Goal: Task Accomplishment & Management: Use online tool/utility

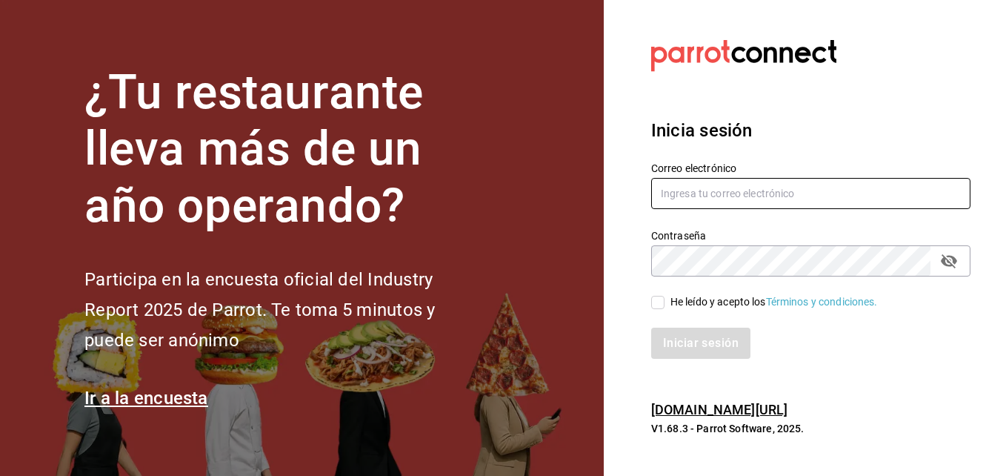
type input "erick.felipe@grupocosteno.com"
click at [660, 305] on input "He leído y acepto los Términos y condiciones." at bounding box center [657, 302] width 13 height 13
checkbox input "true"
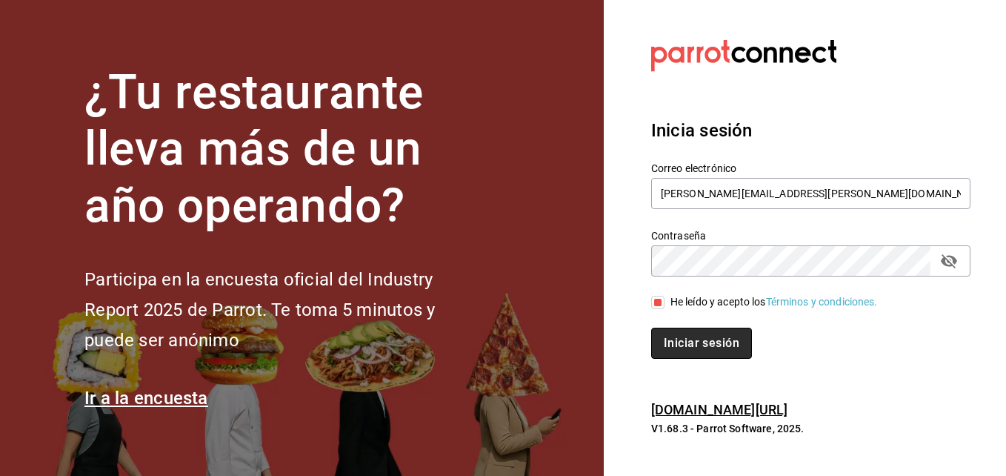
click at [673, 345] on button "Iniciar sesión" at bounding box center [701, 343] width 101 height 31
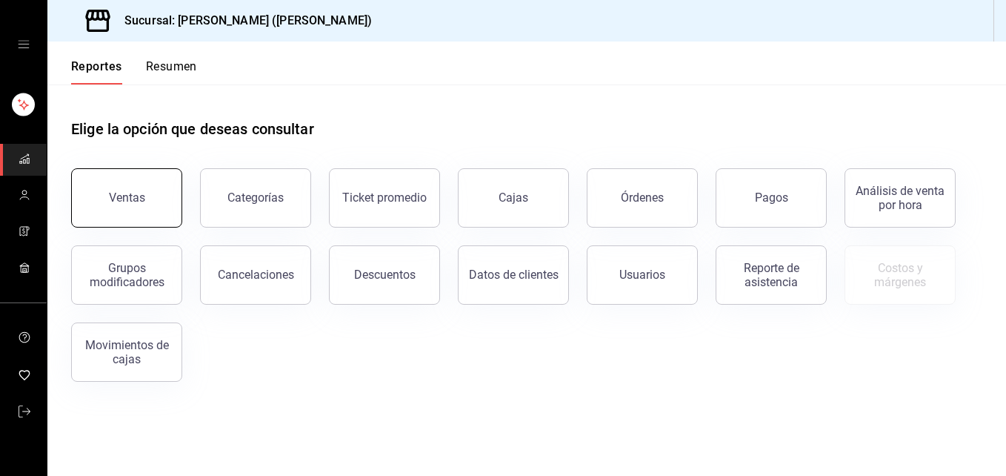
click at [121, 190] on button "Ventas" at bounding box center [126, 197] width 111 height 59
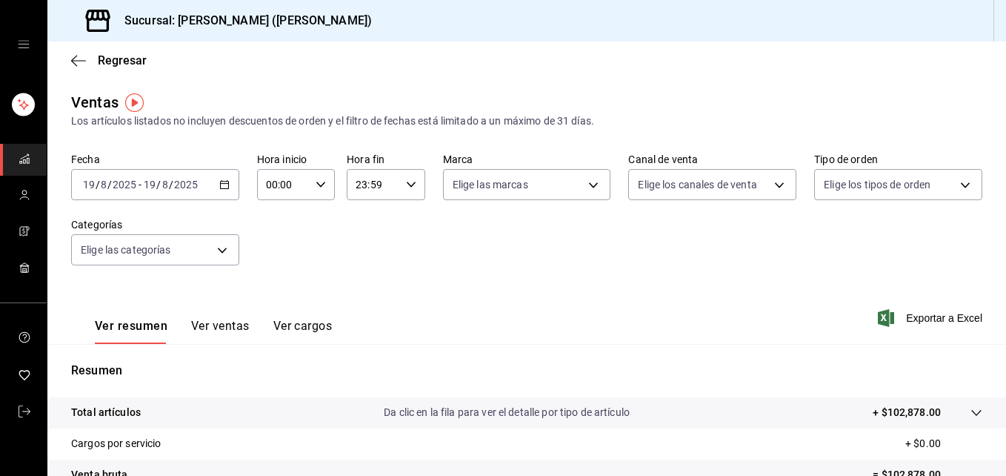
click at [310, 187] on div "00:00 Hora inicio" at bounding box center [296, 184] width 78 height 31
click at [268, 296] on span "02" at bounding box center [274, 294] width 15 height 12
type input "02:00"
click at [279, 310] on span "05" at bounding box center [274, 311] width 15 height 12
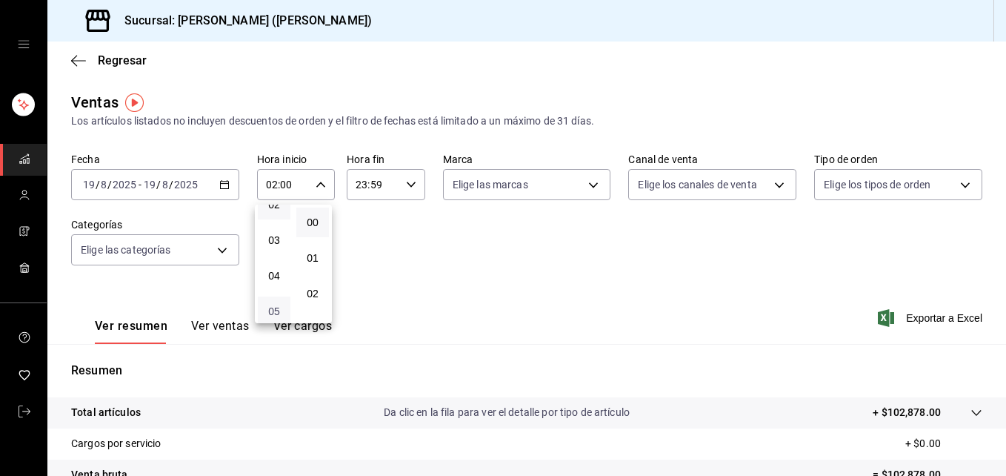
type input "05:00"
click at [279, 310] on span "05" at bounding box center [274, 311] width 15 height 12
click at [278, 310] on span "05" at bounding box center [274, 311] width 15 height 12
click at [554, 250] on div at bounding box center [503, 238] width 1006 height 476
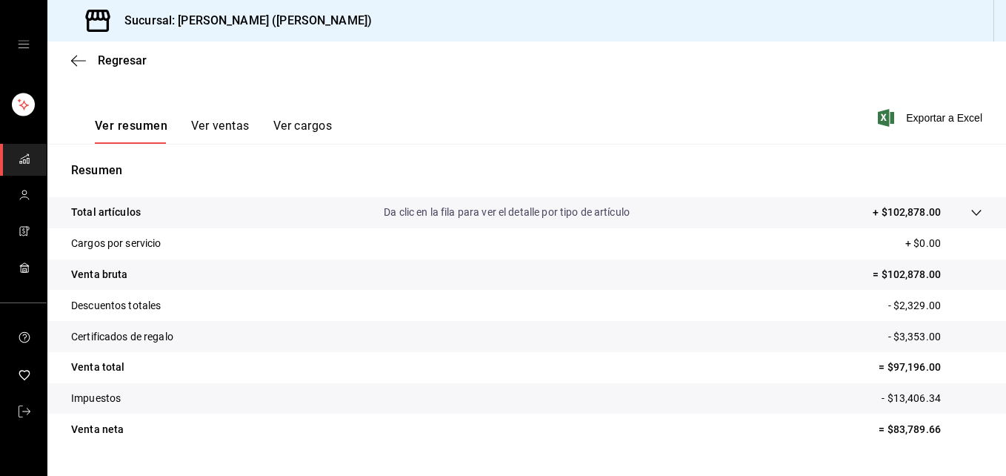
scroll to position [172, 0]
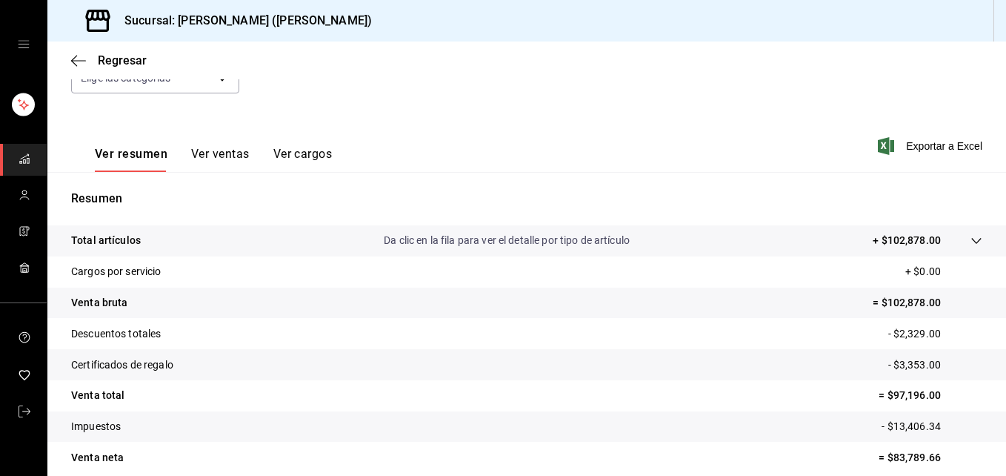
click at [201, 153] on button "Ver ventas" at bounding box center [220, 159] width 59 height 25
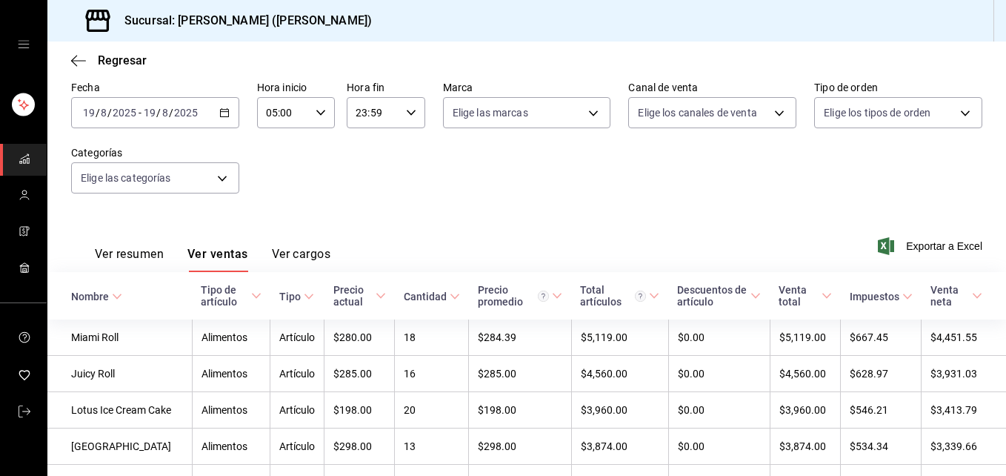
scroll to position [172, 0]
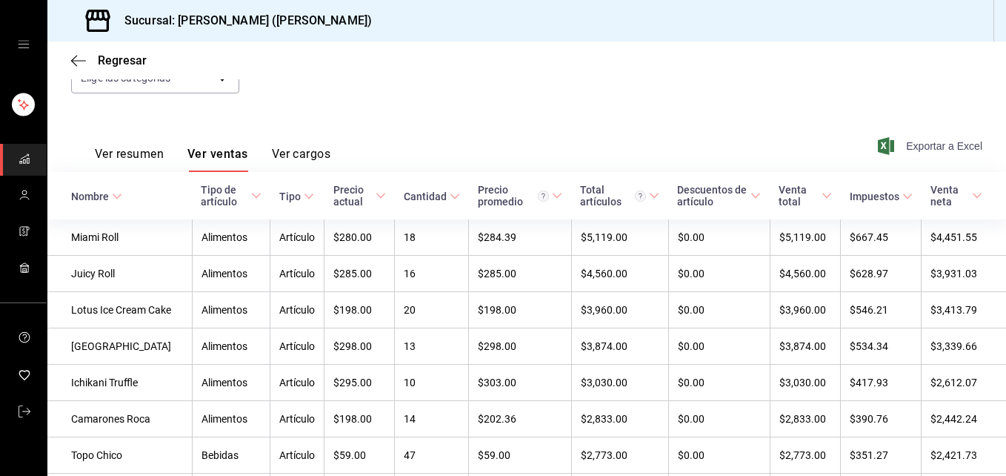
click at [929, 144] on span "Exportar a Excel" at bounding box center [932, 146] width 102 height 18
click at [74, 54] on icon "button" at bounding box center [78, 60] width 15 height 13
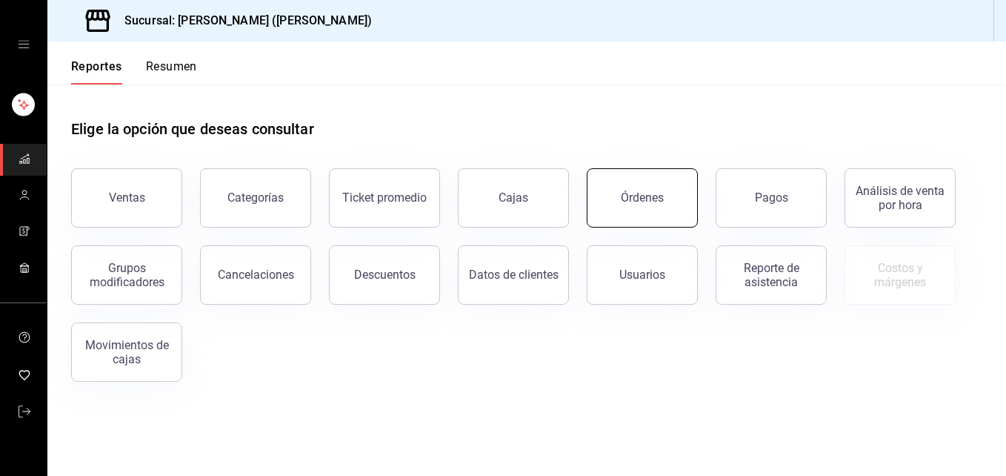
click at [658, 193] on div "Órdenes" at bounding box center [642, 197] width 43 height 14
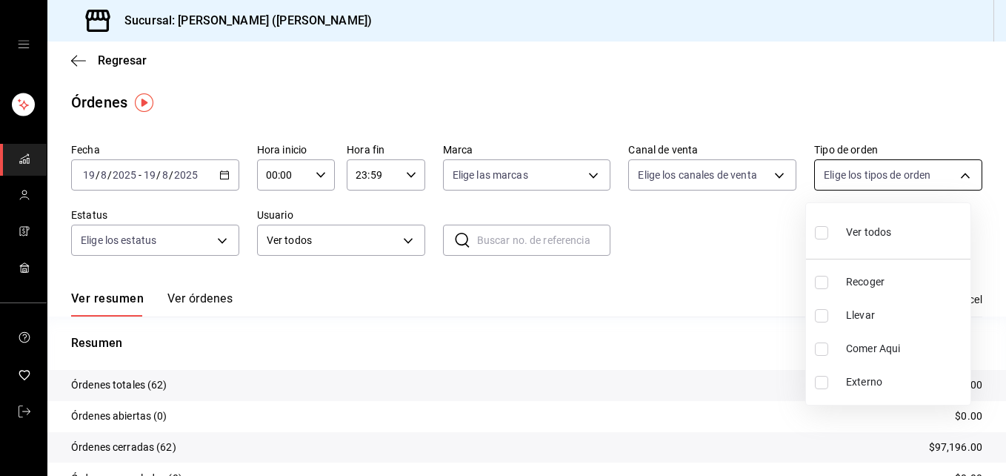
click at [955, 176] on body "Sucursal: [PERSON_NAME] ([PERSON_NAME]) Regresar Órdenes Fecha [DATE] [DATE] - …" at bounding box center [503, 238] width 1006 height 476
click at [822, 318] on input "checkbox" at bounding box center [821, 315] width 13 height 13
checkbox input "true"
type input "d5ed7011-f835-4d0c-a8fc-5f0f01446209"
click at [794, 82] on div at bounding box center [503, 238] width 1006 height 476
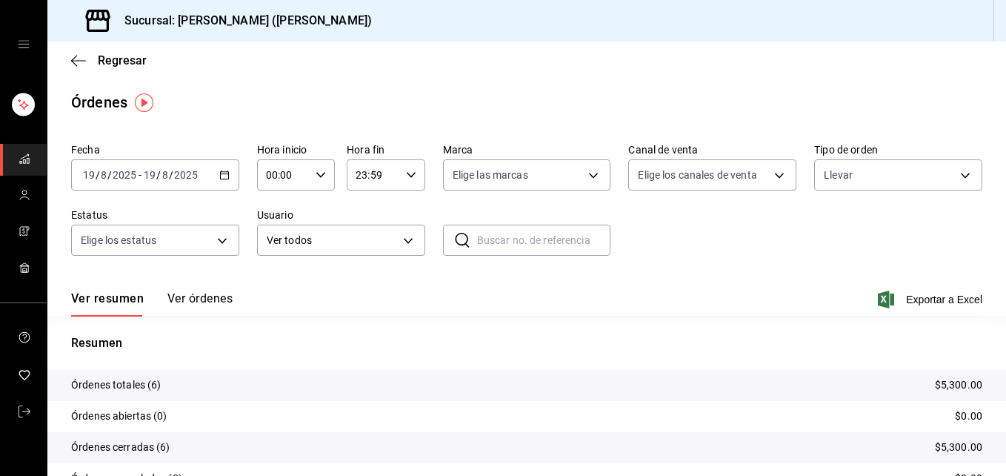
click at [951, 253] on div "Fecha [DATE] [DATE] - [DATE] [DATE] Hora inicio 00:00 Hora inicio Hora fin 23:5…" at bounding box center [526, 205] width 911 height 136
click at [83, 53] on div "Regresar" at bounding box center [526, 60] width 959 height 38
click at [75, 62] on icon "button" at bounding box center [78, 60] width 15 height 13
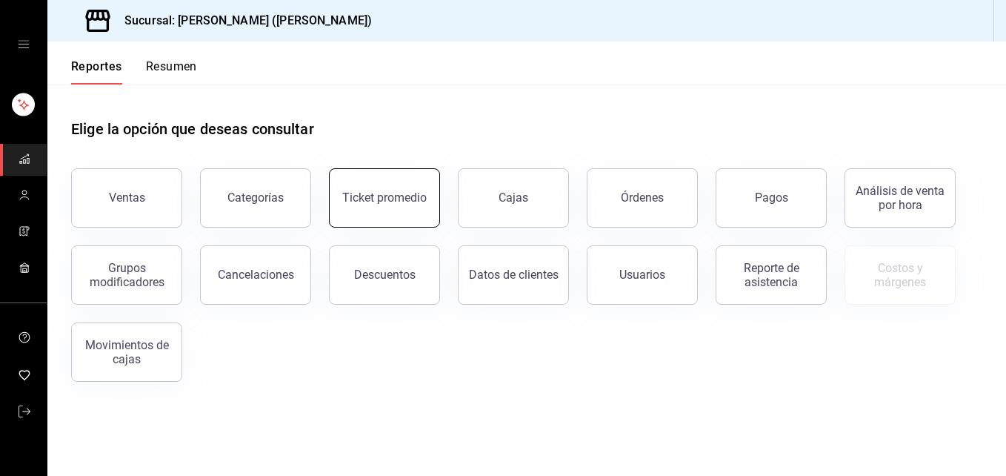
click at [399, 197] on div "Ticket promedio" at bounding box center [384, 197] width 84 height 14
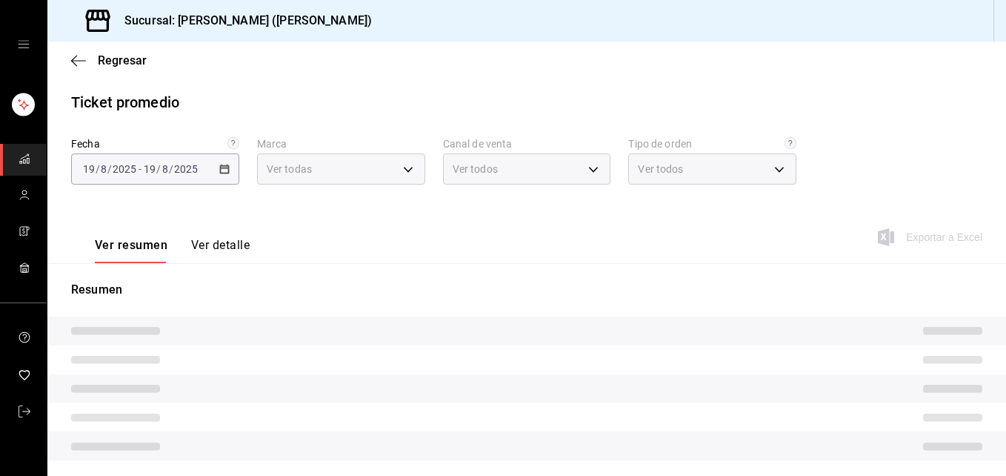
type input "3e284276-a834-4a39-bc59-2edda2d06158"
type input "PARROT,UBER_EATS,RAPPI,DIDI_FOOD,ONLINE"
type input "e22fa5c9-a89e-41b0-8860-3ae797de52dc,d5ed7011-f835-4d0c-a8fc-5f0f01446209,0cbc4…"
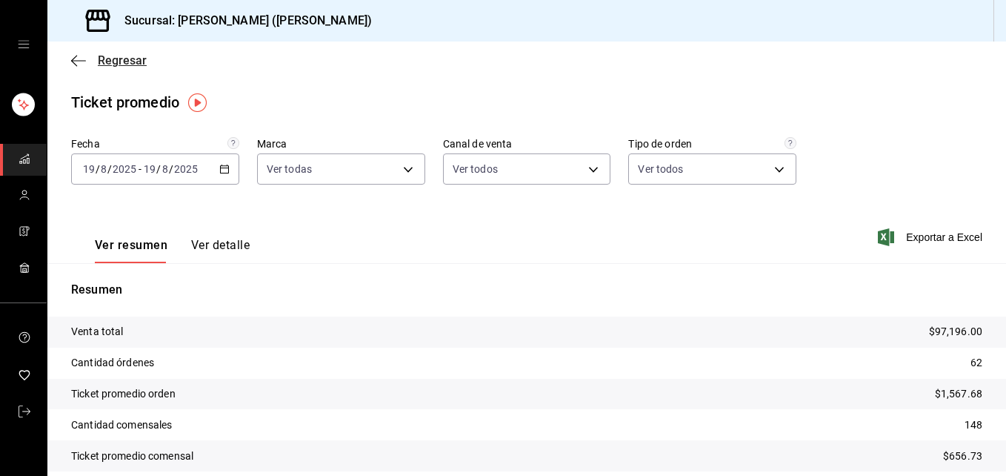
click at [78, 59] on icon "button" at bounding box center [78, 60] width 15 height 13
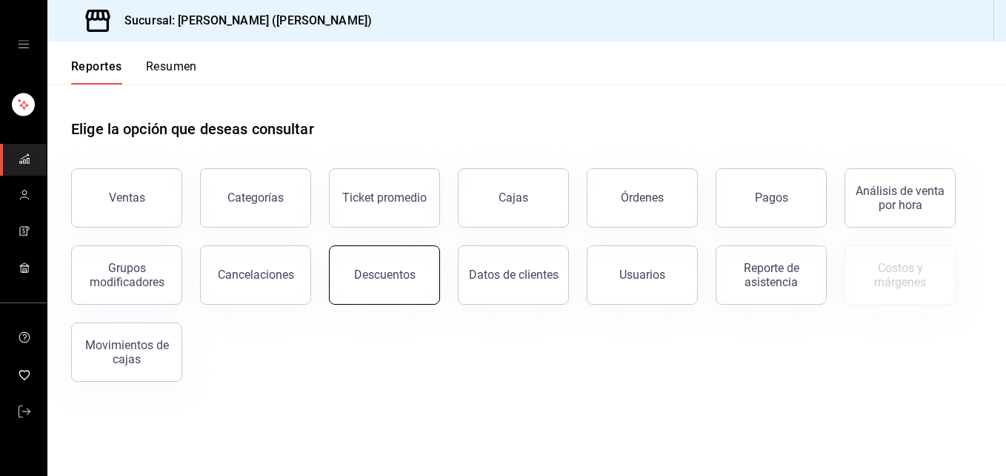
click at [364, 276] on div "Descuentos" at bounding box center [385, 275] width 62 height 14
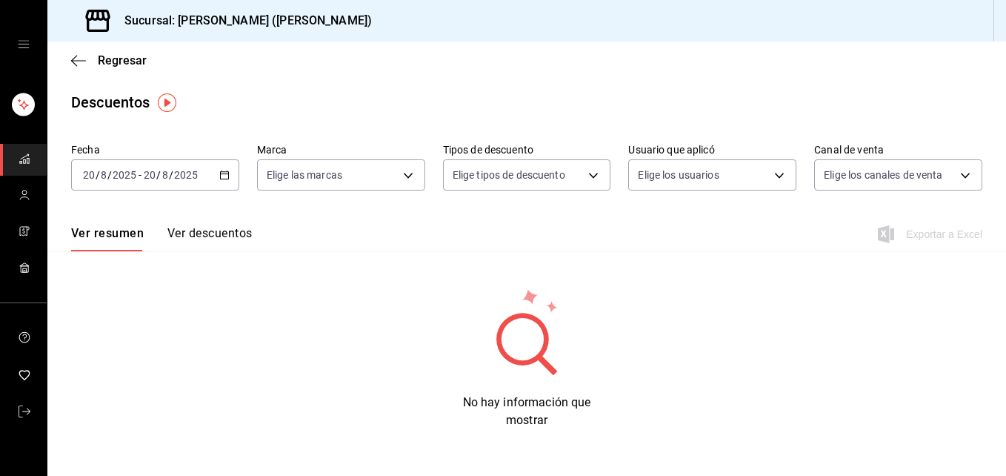
click at [228, 173] on \(Stroke\) "button" at bounding box center [224, 175] width 9 height 8
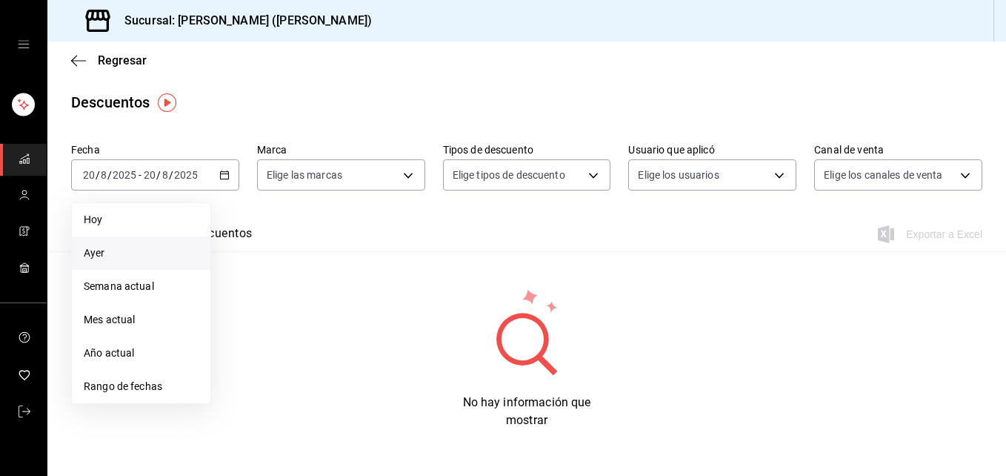
click at [159, 256] on span "Ayer" at bounding box center [141, 253] width 115 height 16
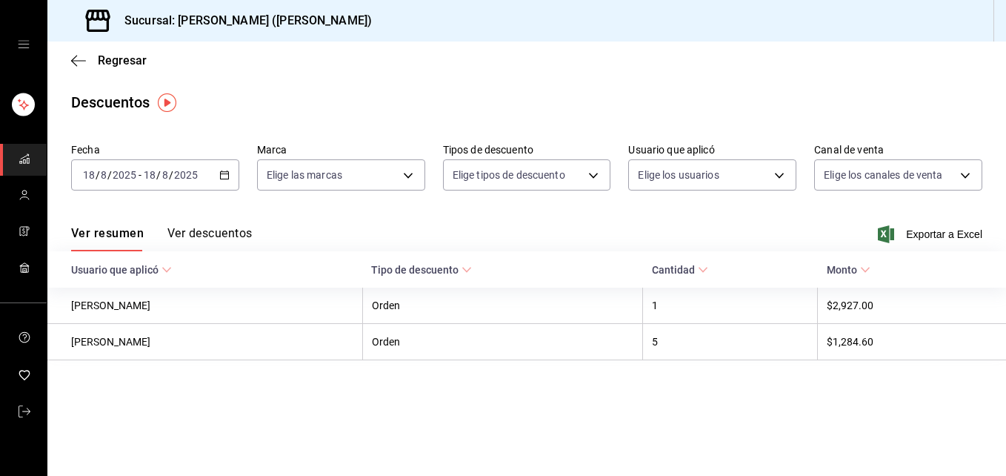
click at [227, 175] on icon "button" at bounding box center [224, 175] width 10 height 10
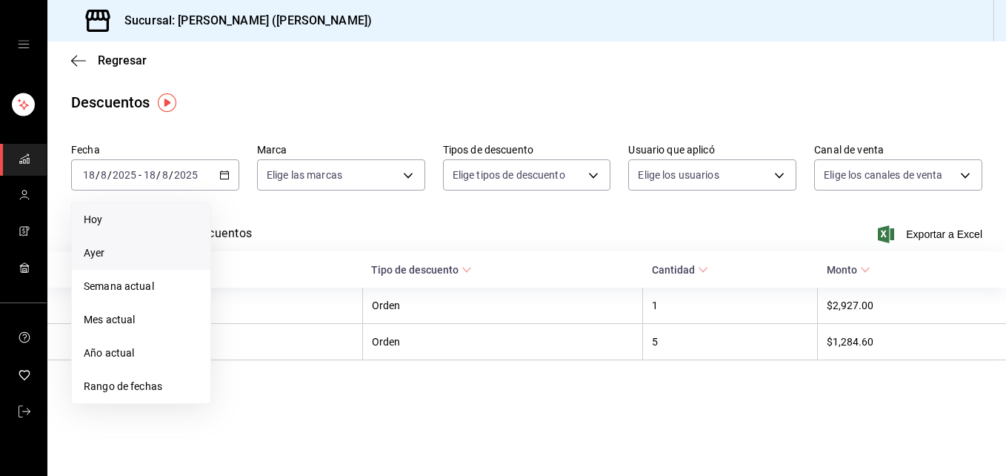
click at [143, 225] on span "Hoy" at bounding box center [141, 220] width 115 height 16
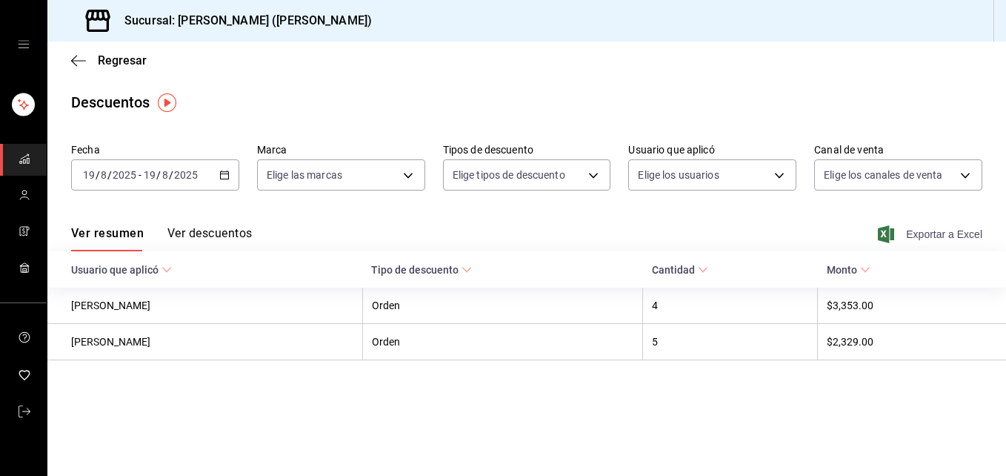
click at [935, 235] on span "Exportar a Excel" at bounding box center [932, 234] width 102 height 18
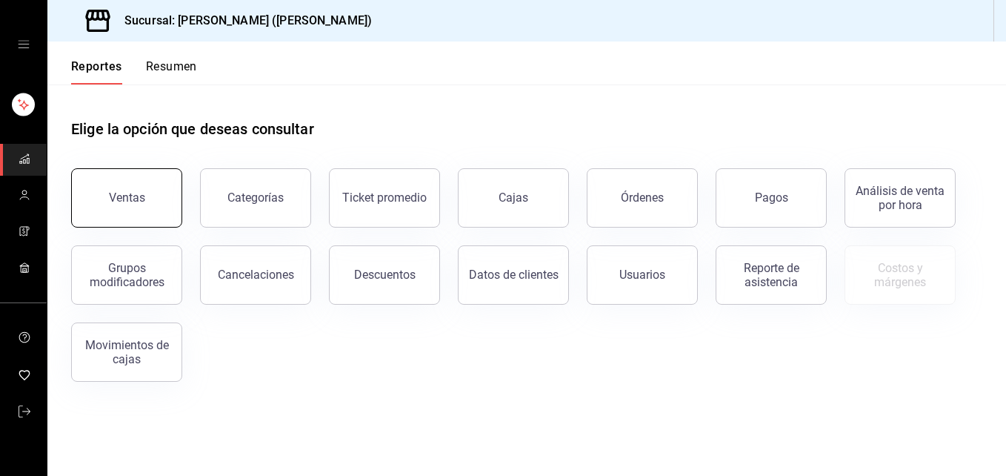
click at [128, 203] on div "Ventas" at bounding box center [127, 197] width 36 height 14
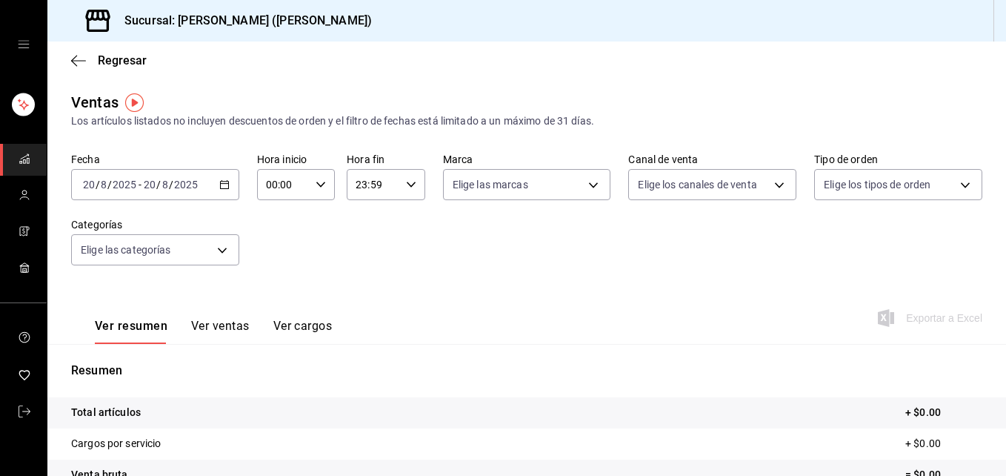
click at [228, 182] on div "2025-08-20 20 / 8 / 2025 - 2025-08-20 20 / 8 / 2025" at bounding box center [155, 184] width 168 height 31
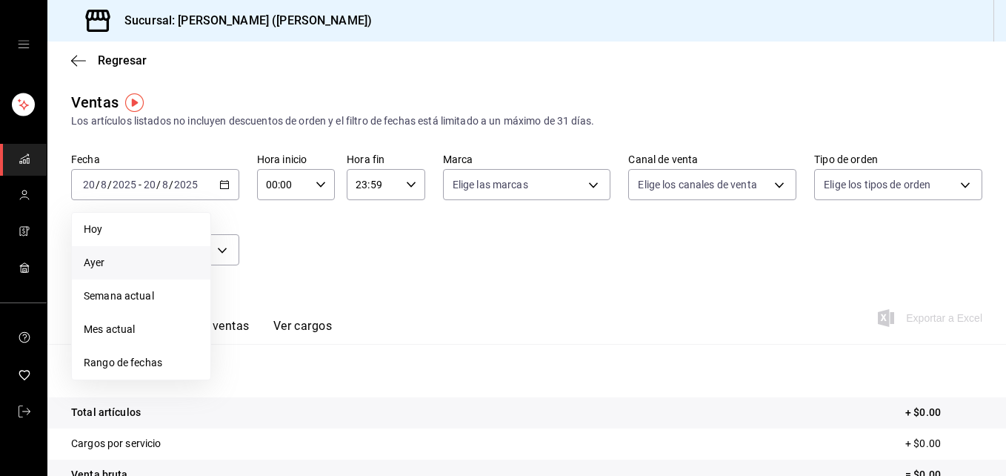
click at [137, 262] on span "Ayer" at bounding box center [141, 263] width 115 height 16
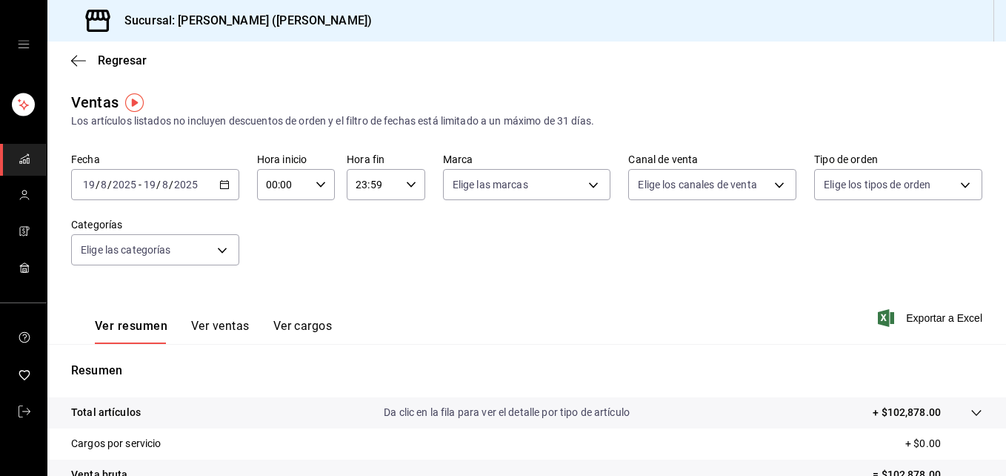
click at [238, 326] on button "Ver ventas" at bounding box center [220, 331] width 59 height 25
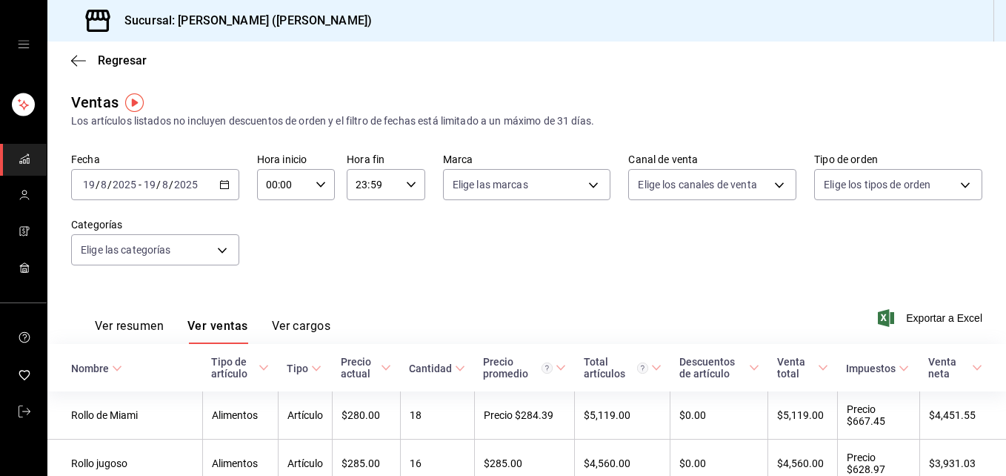
click at [316, 180] on icon "button" at bounding box center [321, 184] width 10 height 10
click at [276, 293] on span "02" at bounding box center [274, 294] width 15 height 12
type input "02:00"
click at [276, 304] on span "04" at bounding box center [274, 305] width 15 height 12
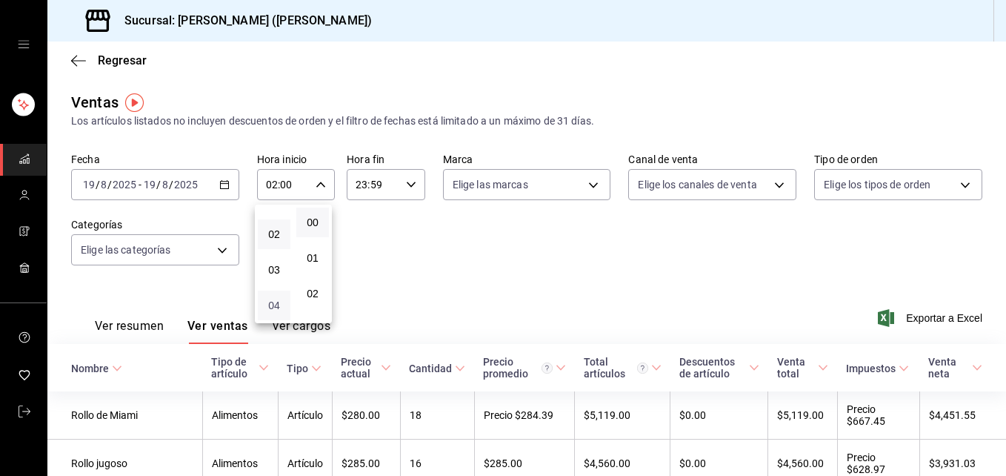
type input "04:00"
click at [588, 229] on div at bounding box center [503, 238] width 1006 height 476
click at [906, 322] on font "Exportar a Excel" at bounding box center [944, 318] width 76 height 12
